Goal: Task Accomplishment & Management: Use online tool/utility

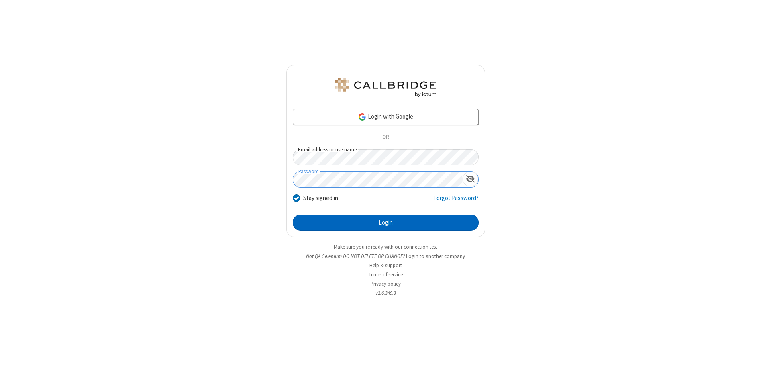
click at [386, 223] on button "Login" at bounding box center [386, 223] width 186 height 16
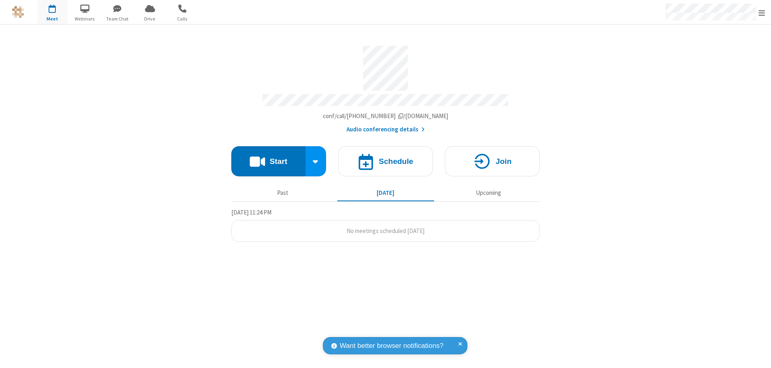
click at [268, 158] on button "Start" at bounding box center [268, 161] width 74 height 30
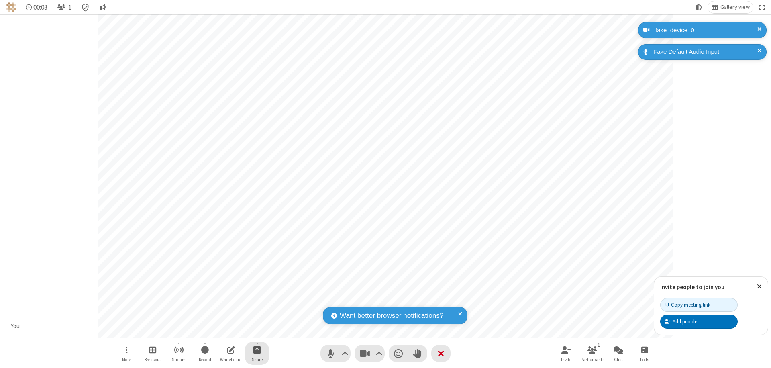
click at [257, 350] on span "Start sharing" at bounding box center [258, 350] width 8 height 10
click at [225, 316] on span "Present files & media" at bounding box center [224, 316] width 9 height 7
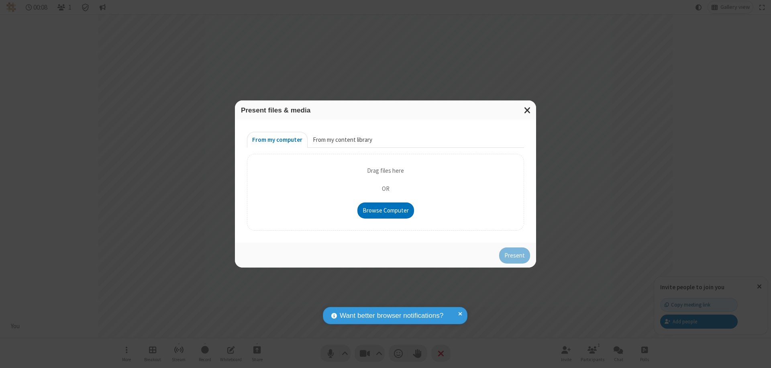
click at [342, 140] on button "From my content library" at bounding box center [343, 140] width 70 height 16
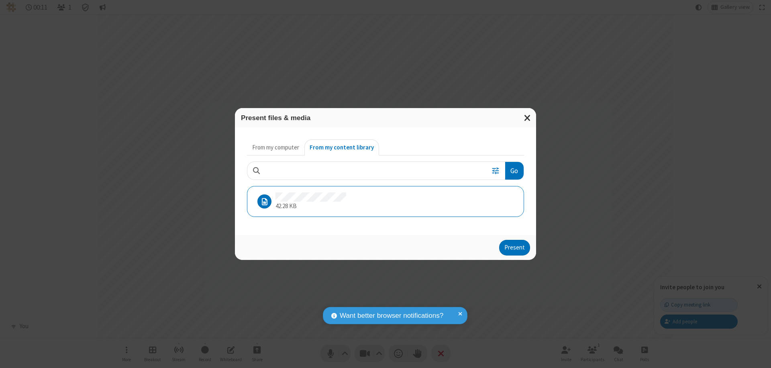
click at [516, 248] on button "Present" at bounding box center [514, 248] width 31 height 16
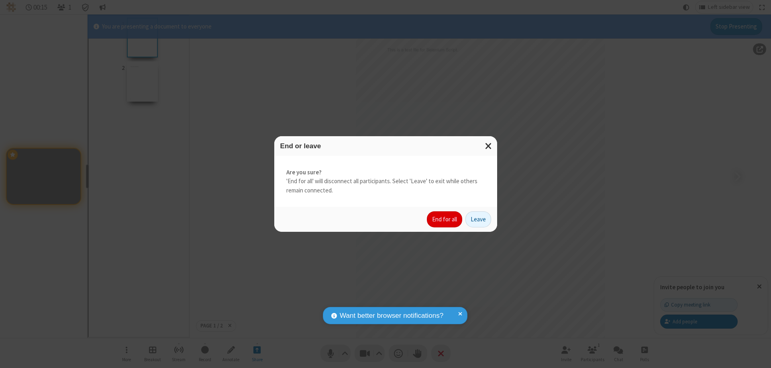
click at [445, 219] on button "End for all" at bounding box center [444, 219] width 35 height 16
